Goal: Communication & Community: Connect with others

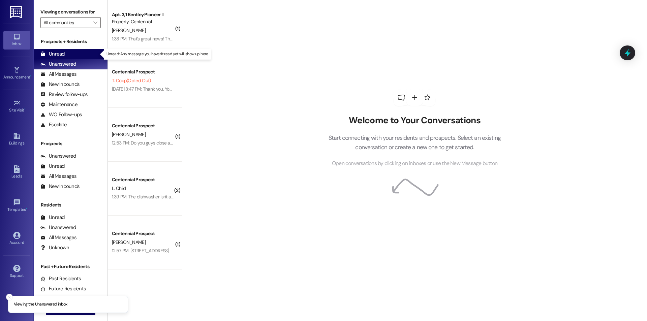
click at [64, 53] on div "Unread (0)" at bounding box center [71, 54] width 74 height 10
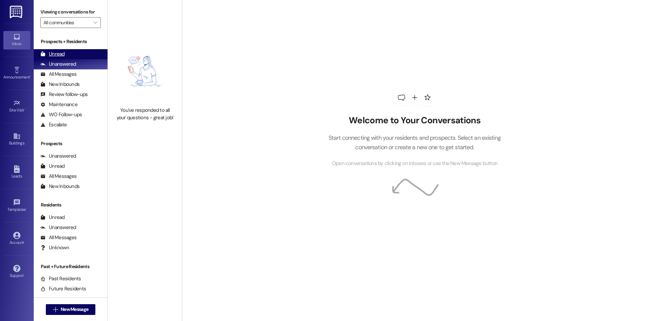
click at [53, 54] on div "Unread" at bounding box center [52, 54] width 24 height 7
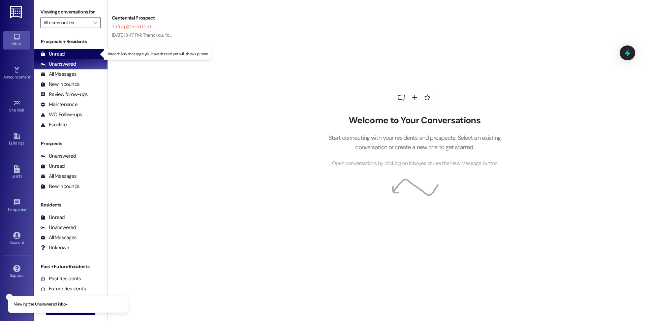
click at [56, 55] on div "Unread" at bounding box center [52, 54] width 24 height 7
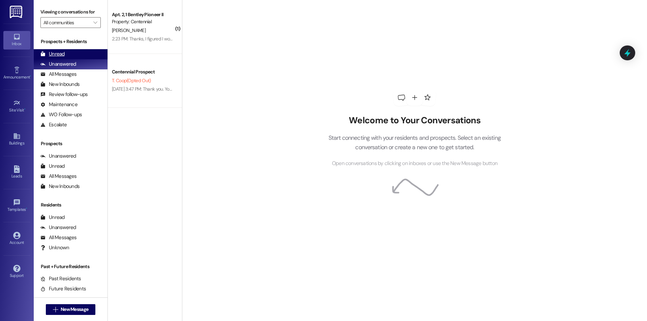
click at [69, 55] on div "Unread (0)" at bounding box center [71, 54] width 74 height 10
click at [64, 56] on div "Unread (0)" at bounding box center [71, 54] width 74 height 10
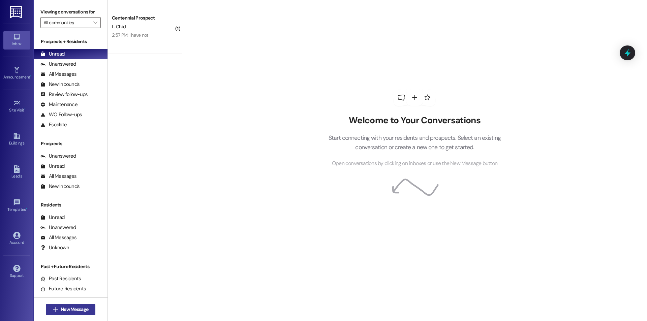
click at [76, 312] on span "New Message" at bounding box center [75, 309] width 28 height 7
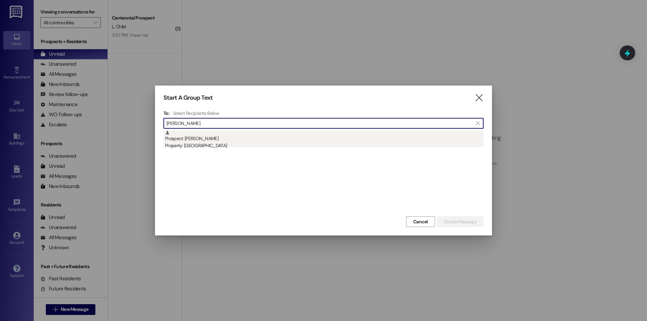
type input "[PERSON_NAME]"
click at [234, 133] on div "Prospect: [PERSON_NAME] Property: Cornerstone" at bounding box center [324, 139] width 318 height 19
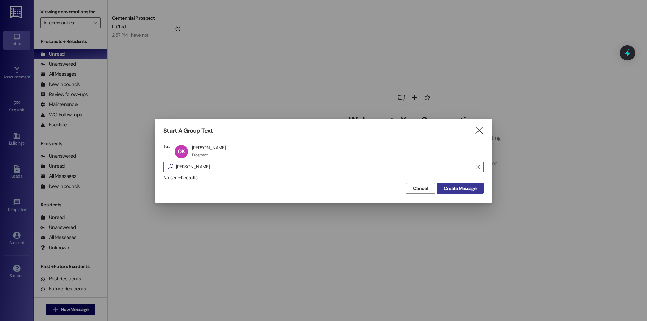
click at [460, 186] on span "Create Message" at bounding box center [460, 188] width 33 height 7
